Goal: Task Accomplishment & Management: Use online tool/utility

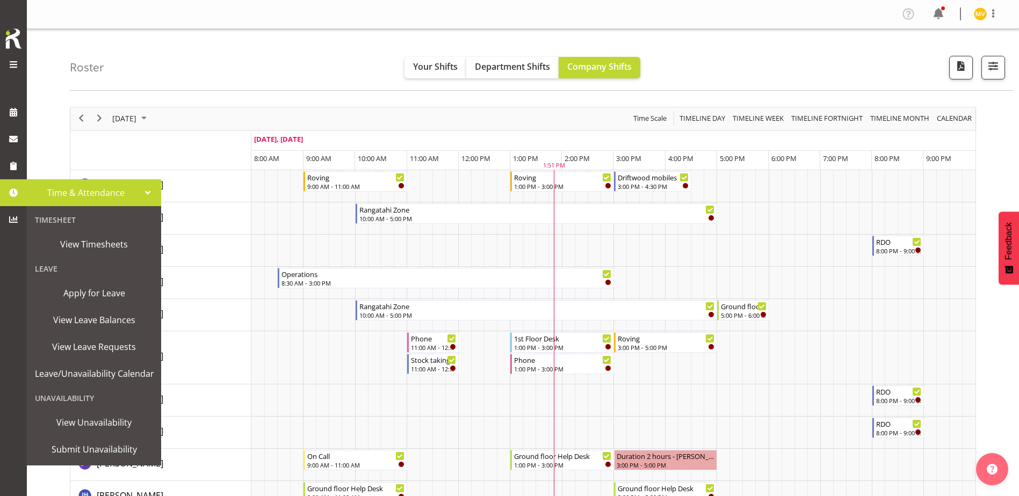
click at [245, 164] on td "Timeline Day of September 26, 2025" at bounding box center [160, 151] width 181 height 39
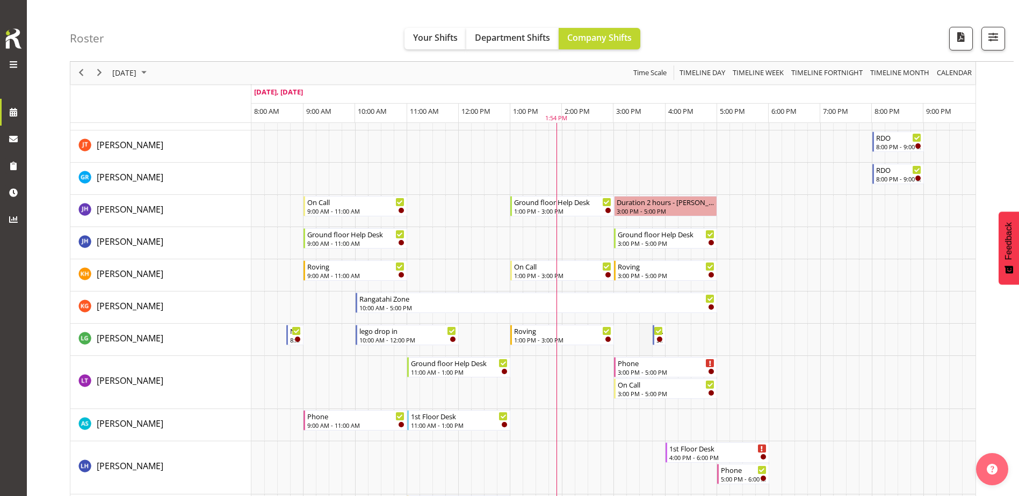
scroll to position [269, 0]
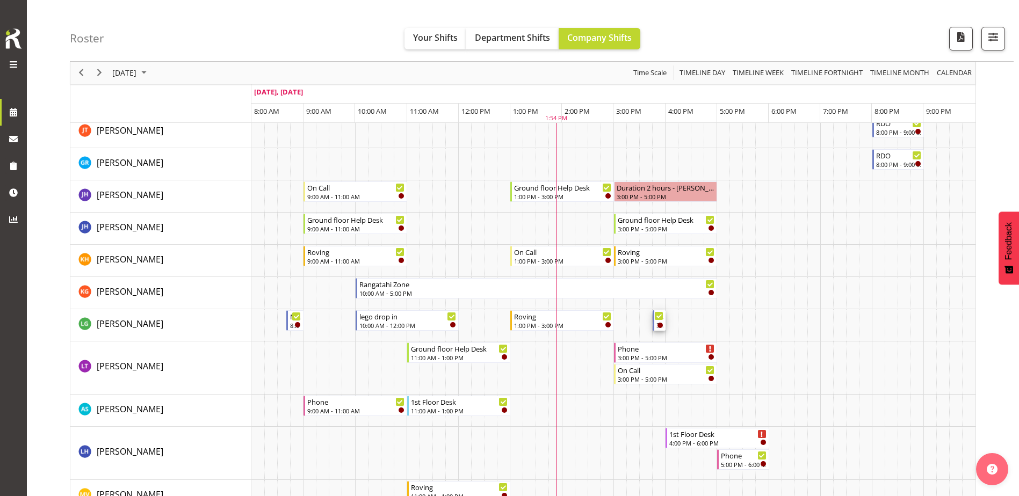
click at [660, 315] on icon "Timeline Day of September 26, 2025" at bounding box center [659, 316] width 5 height 5
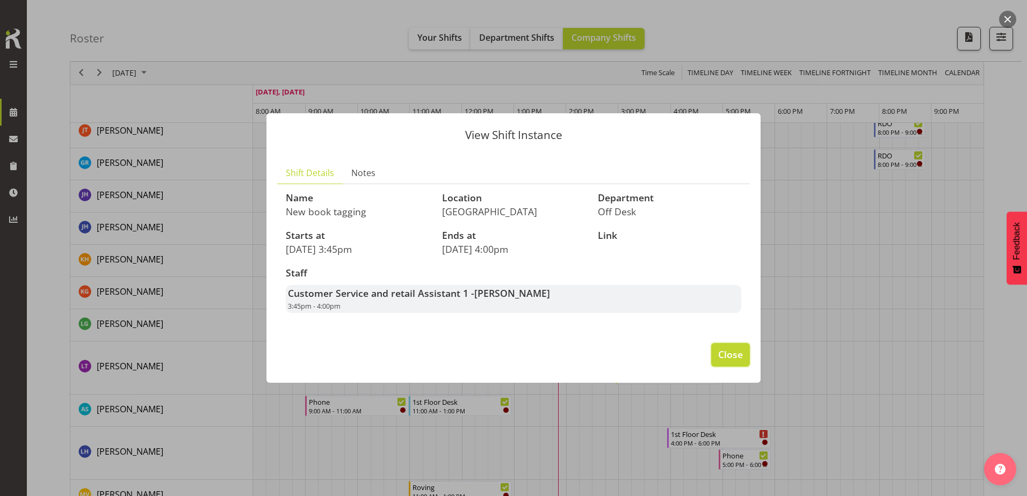
click at [731, 352] on span "Close" at bounding box center [730, 355] width 25 height 14
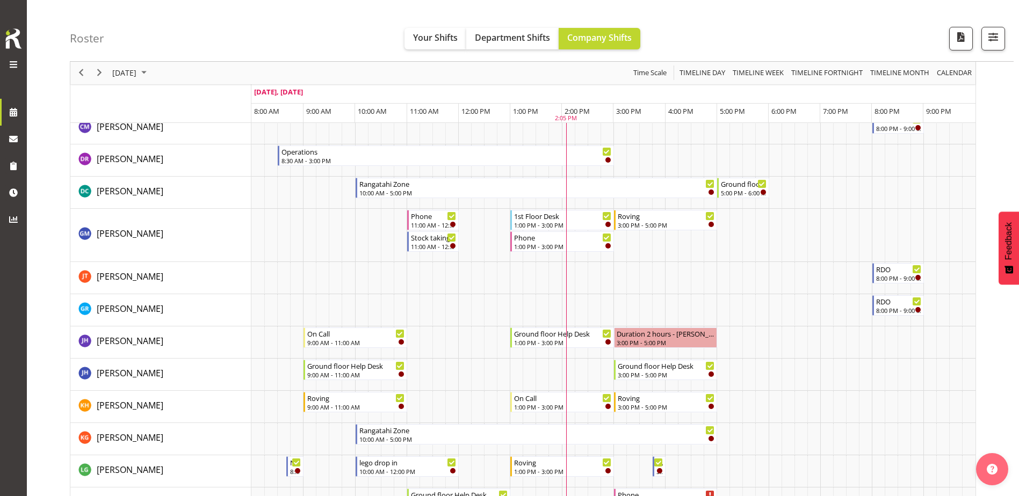
scroll to position [107, 0]
